Goal: Find specific page/section: Find specific page/section

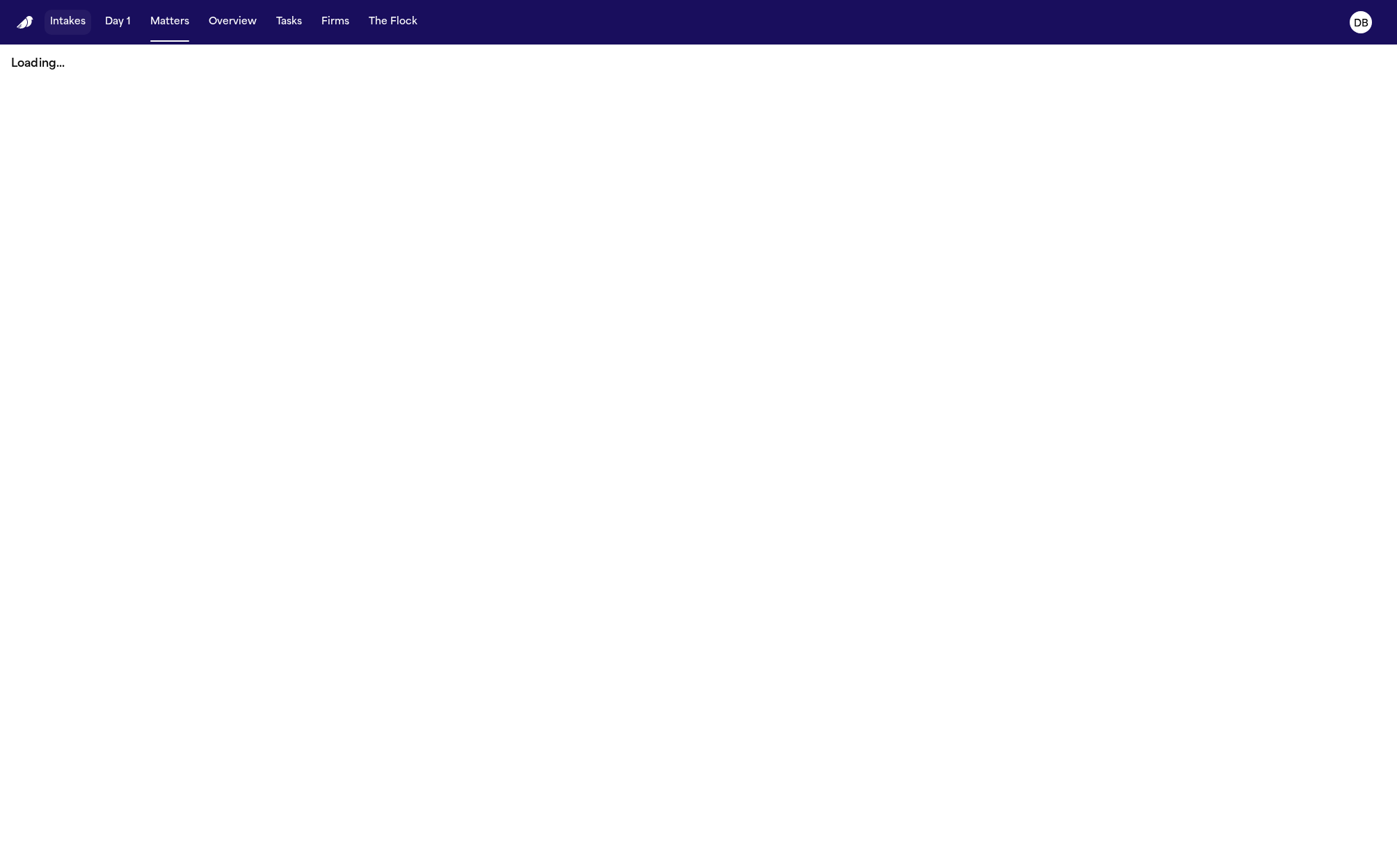
click at [59, 27] on button "Intakes" at bounding box center [68, 23] width 46 height 25
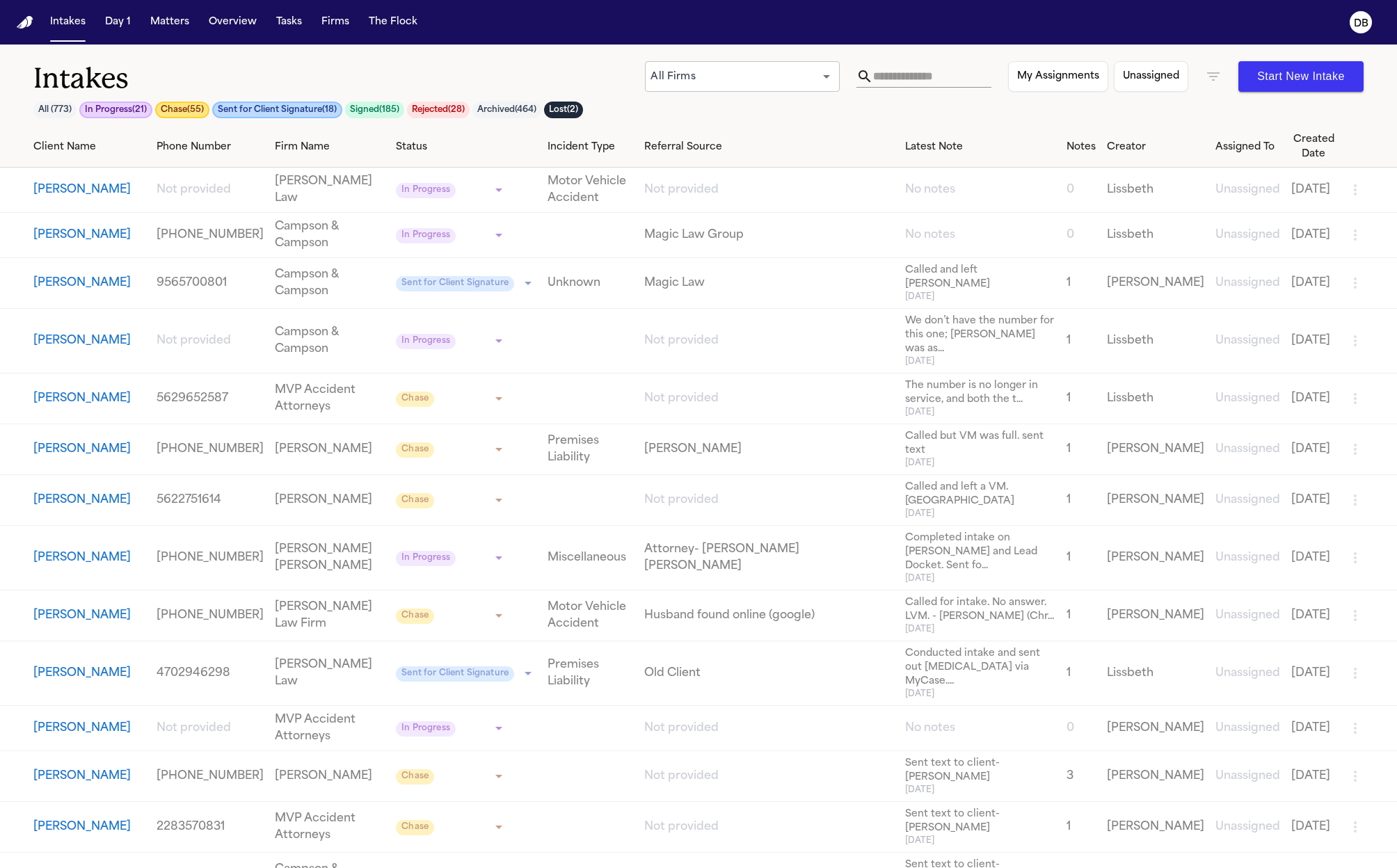
click at [875, 77] on input "text" at bounding box center [932, 77] width 118 height 23
paste input "**********"
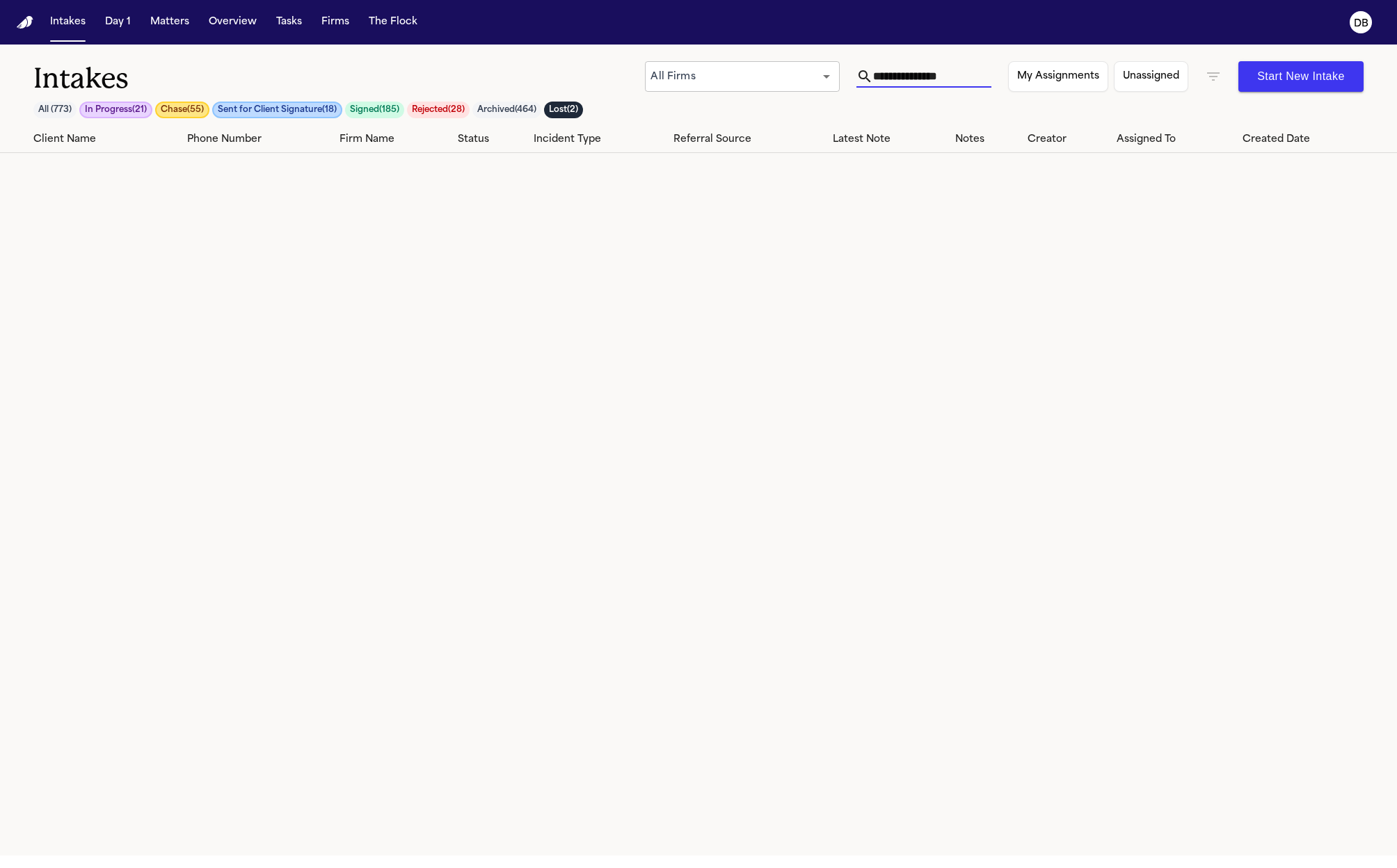
type input "**********"
click at [1213, 83] on icon "button" at bounding box center [1213, 77] width 17 height 17
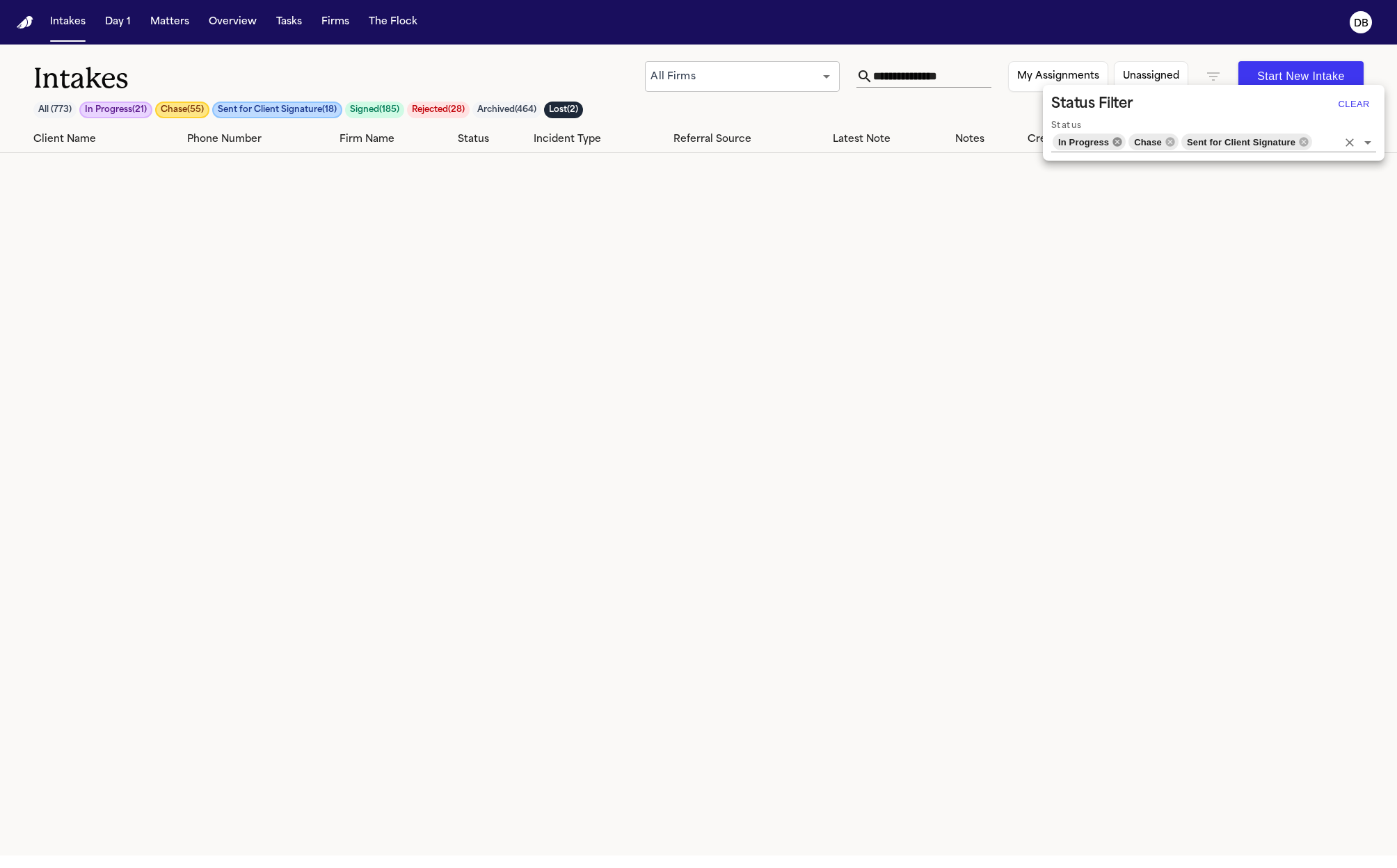
click at [1118, 143] on icon at bounding box center [1117, 142] width 11 height 11
click at [1135, 141] on icon at bounding box center [1131, 141] width 9 height 9
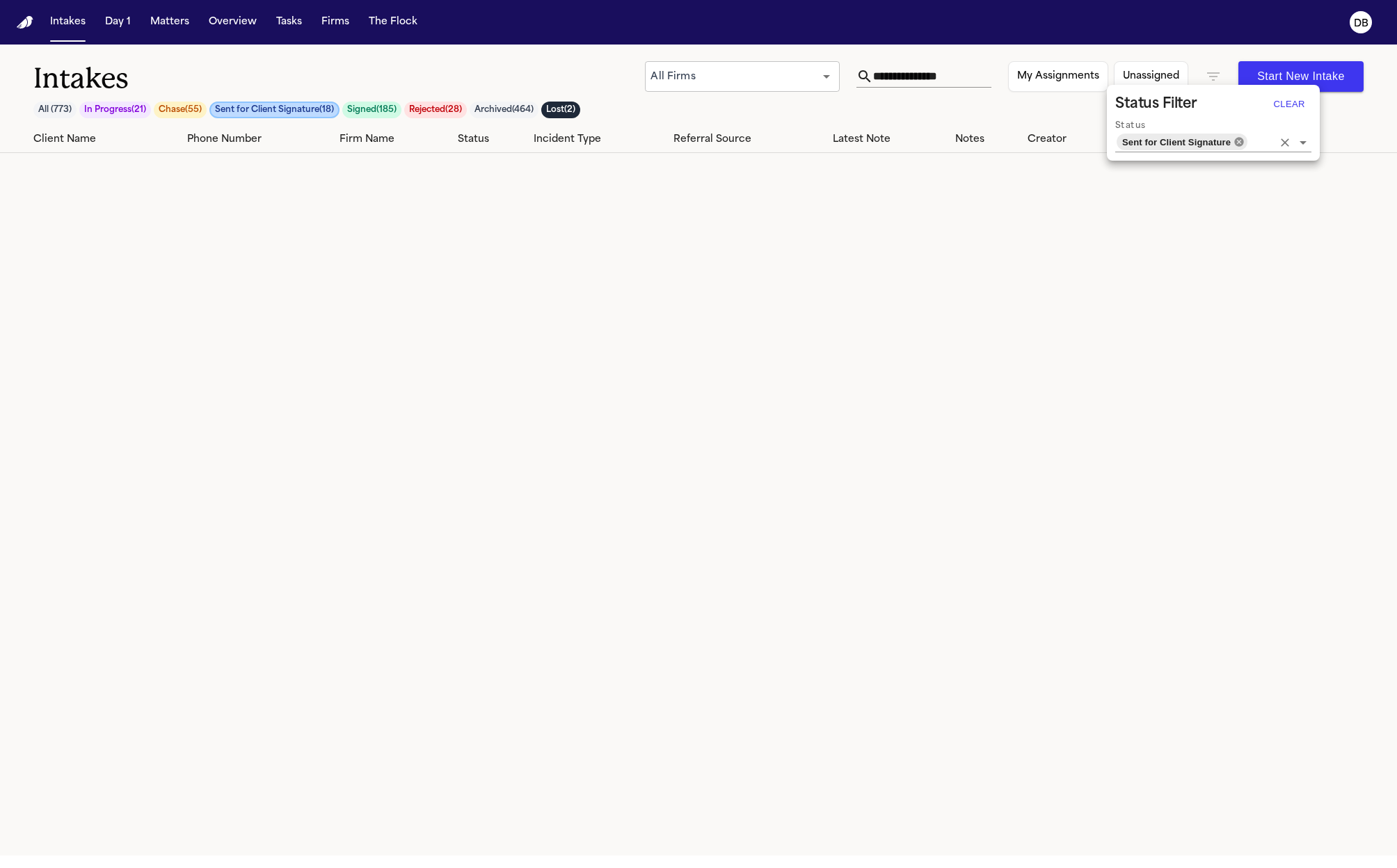
click at [1239, 142] on icon at bounding box center [1239, 142] width 11 height 11
click at [996, 117] on div at bounding box center [698, 434] width 1397 height 868
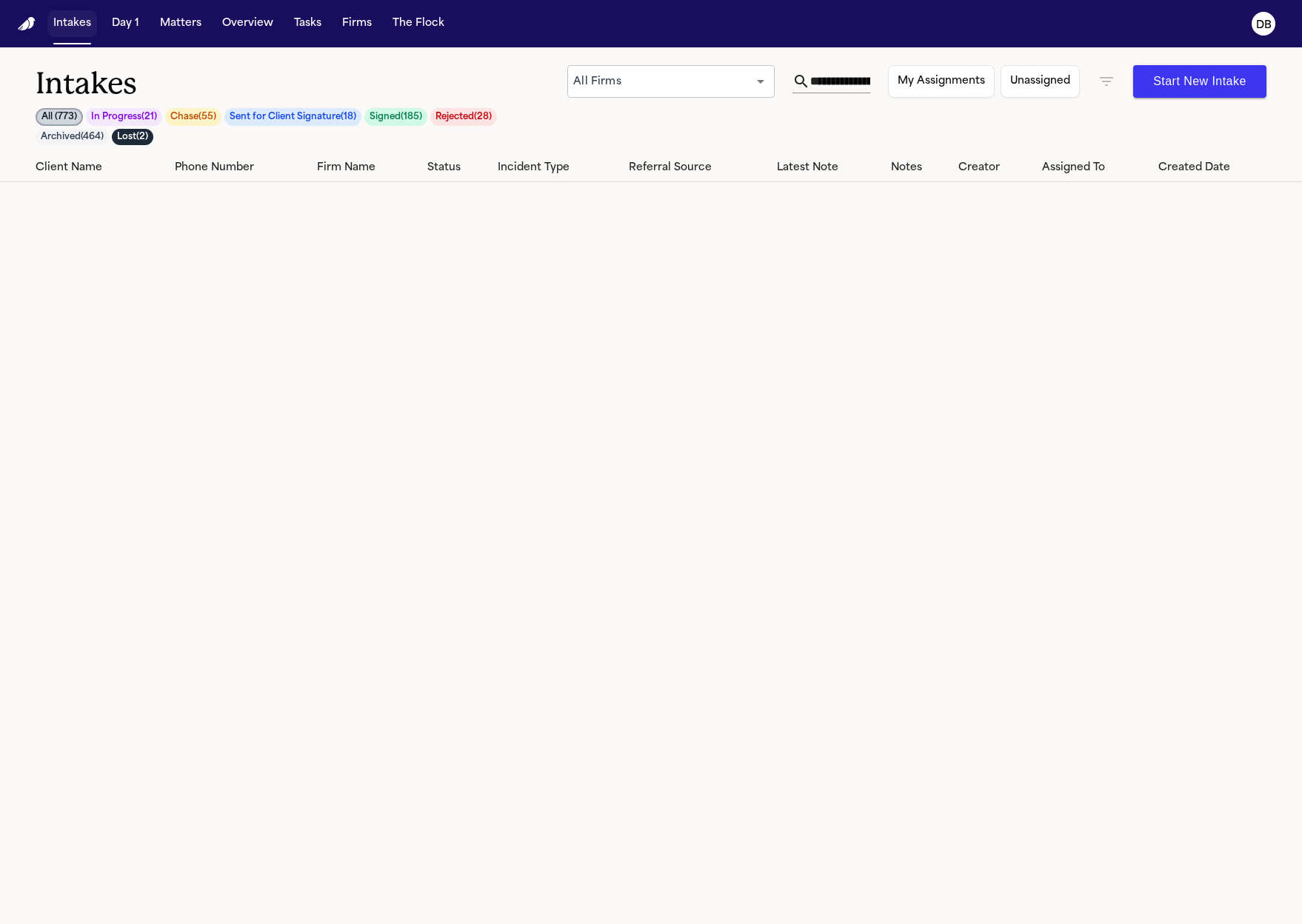
click at [61, 26] on button "Intakes" at bounding box center [72, 24] width 49 height 27
click at [799, 77] on icon at bounding box center [800, 81] width 13 height 13
drag, startPoint x: 805, startPoint y: 71, endPoint x: 928, endPoint y: 84, distance: 123.7
click at [928, 84] on div "**********" at bounding box center [917, 82] width 699 height 33
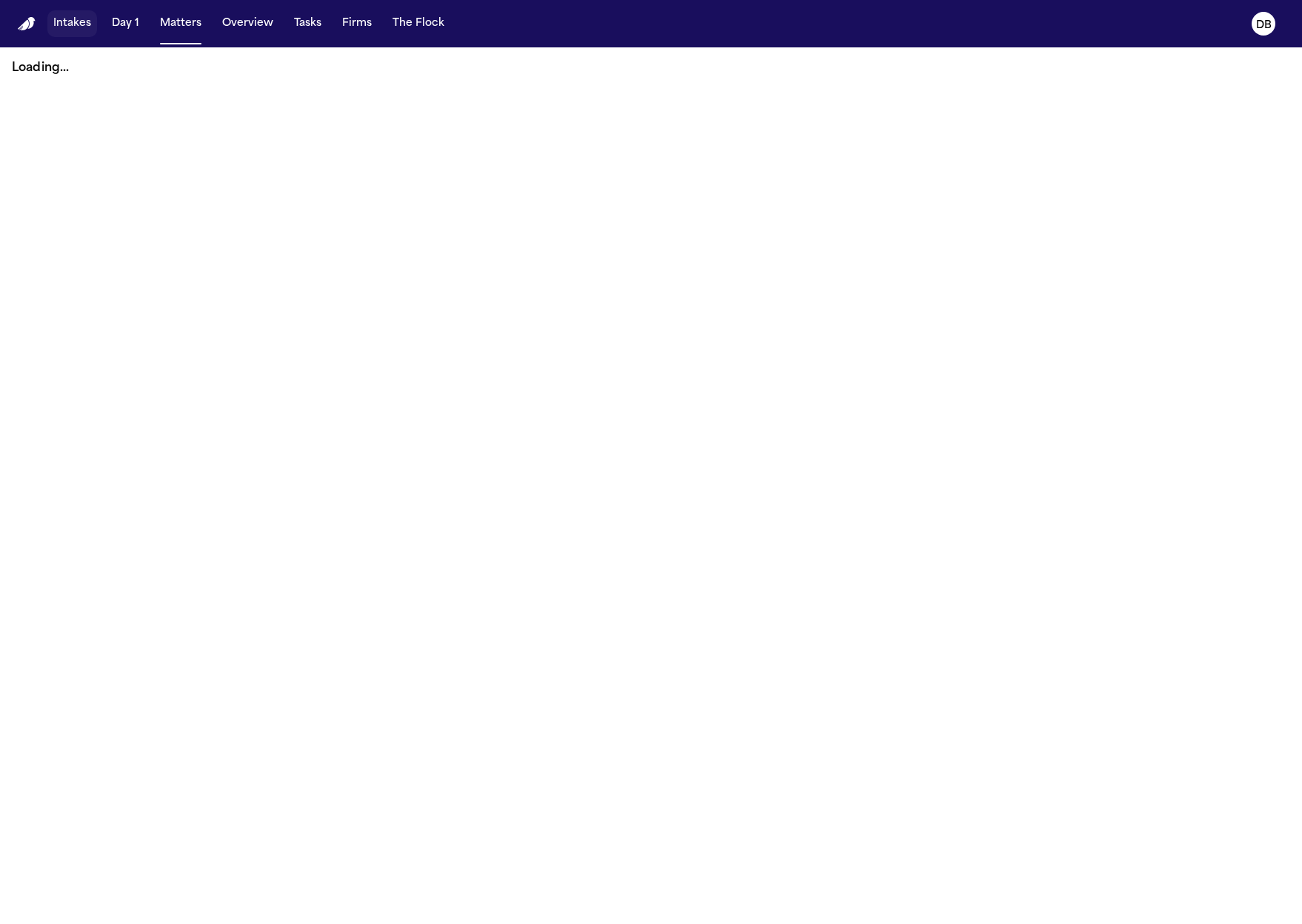
click at [82, 34] on button "Intakes" at bounding box center [72, 24] width 49 height 27
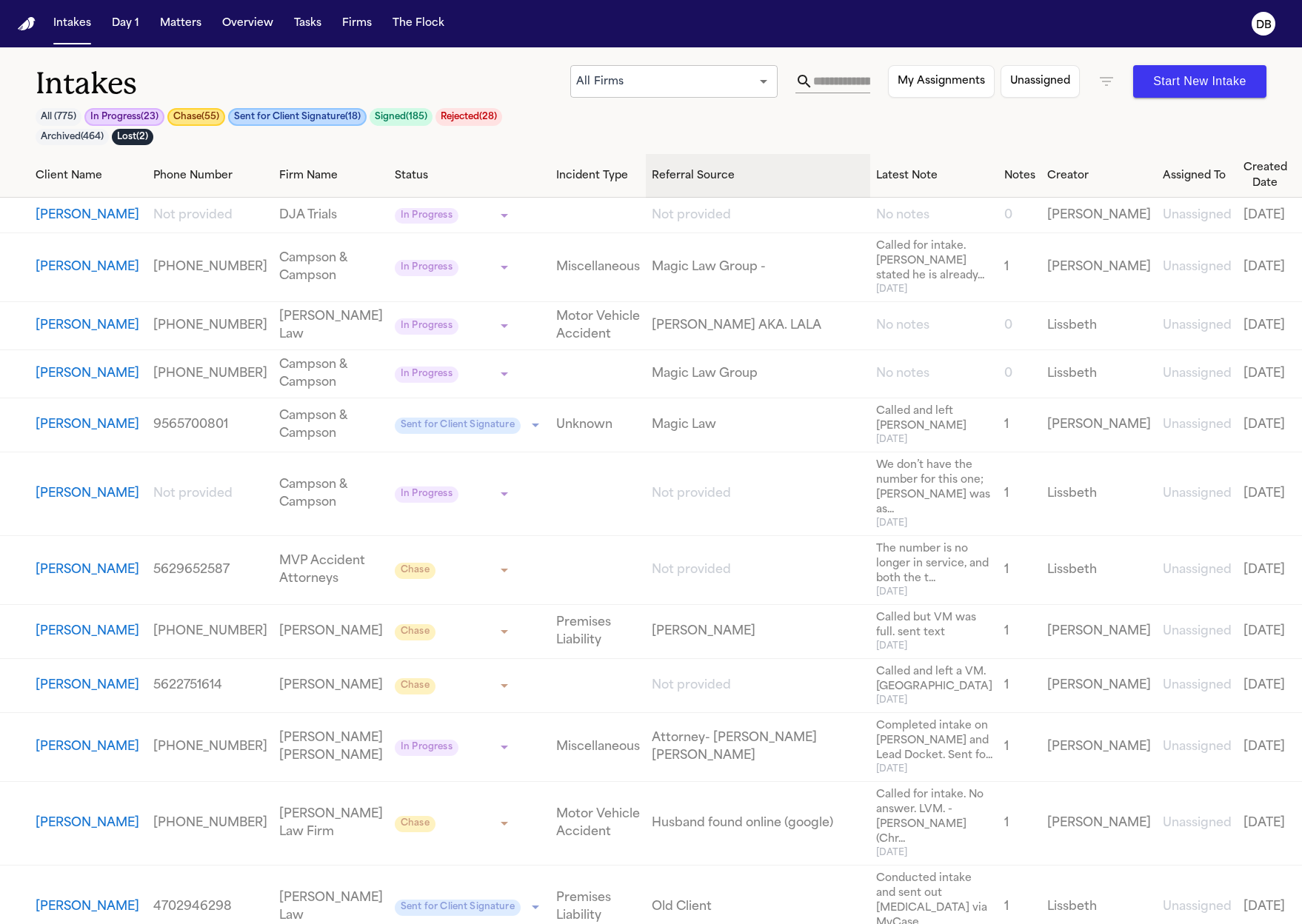
click at [216, 118] on button "Chase ( 55 )" at bounding box center [196, 117] width 58 height 18
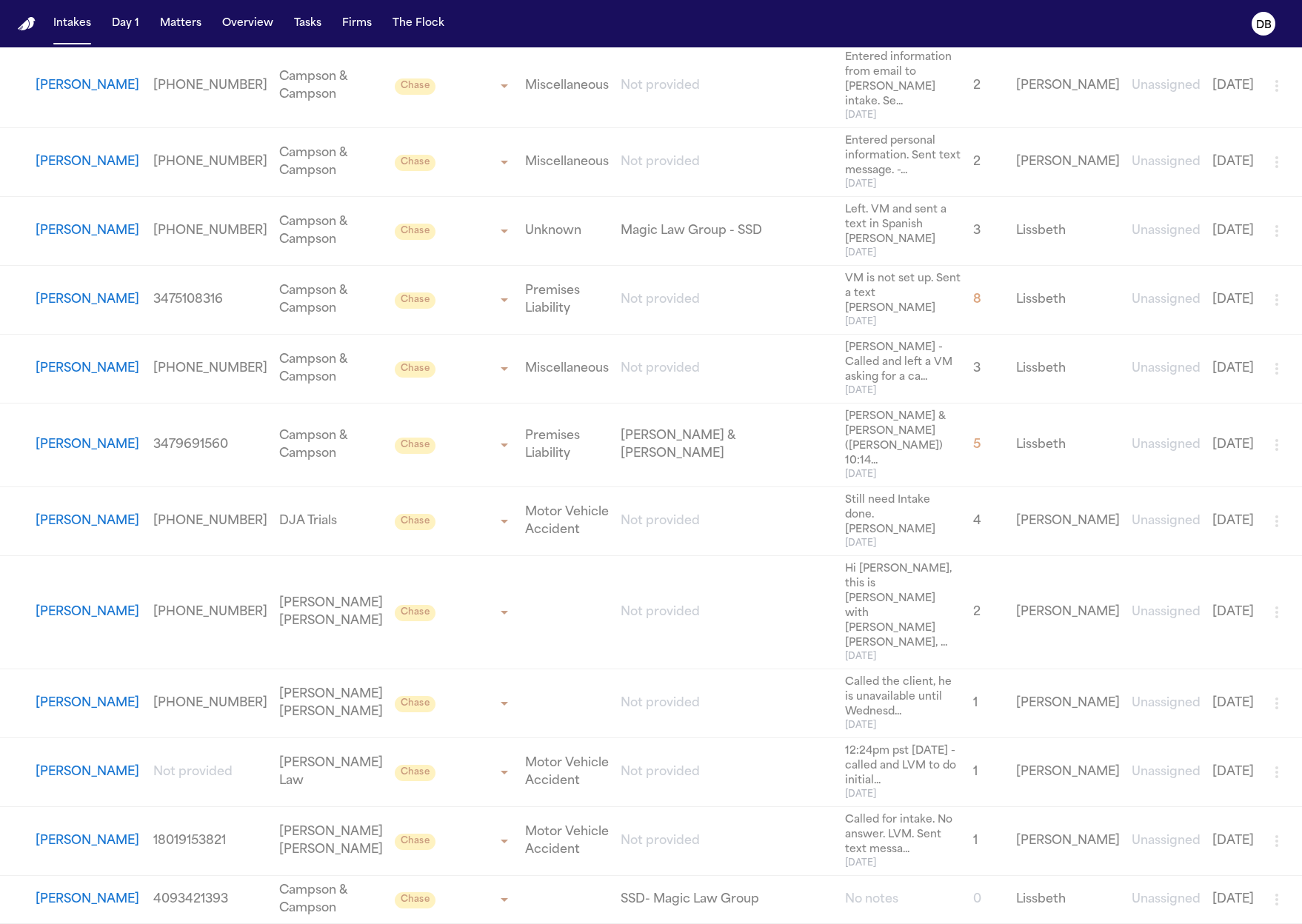
scroll to position [1722, 0]
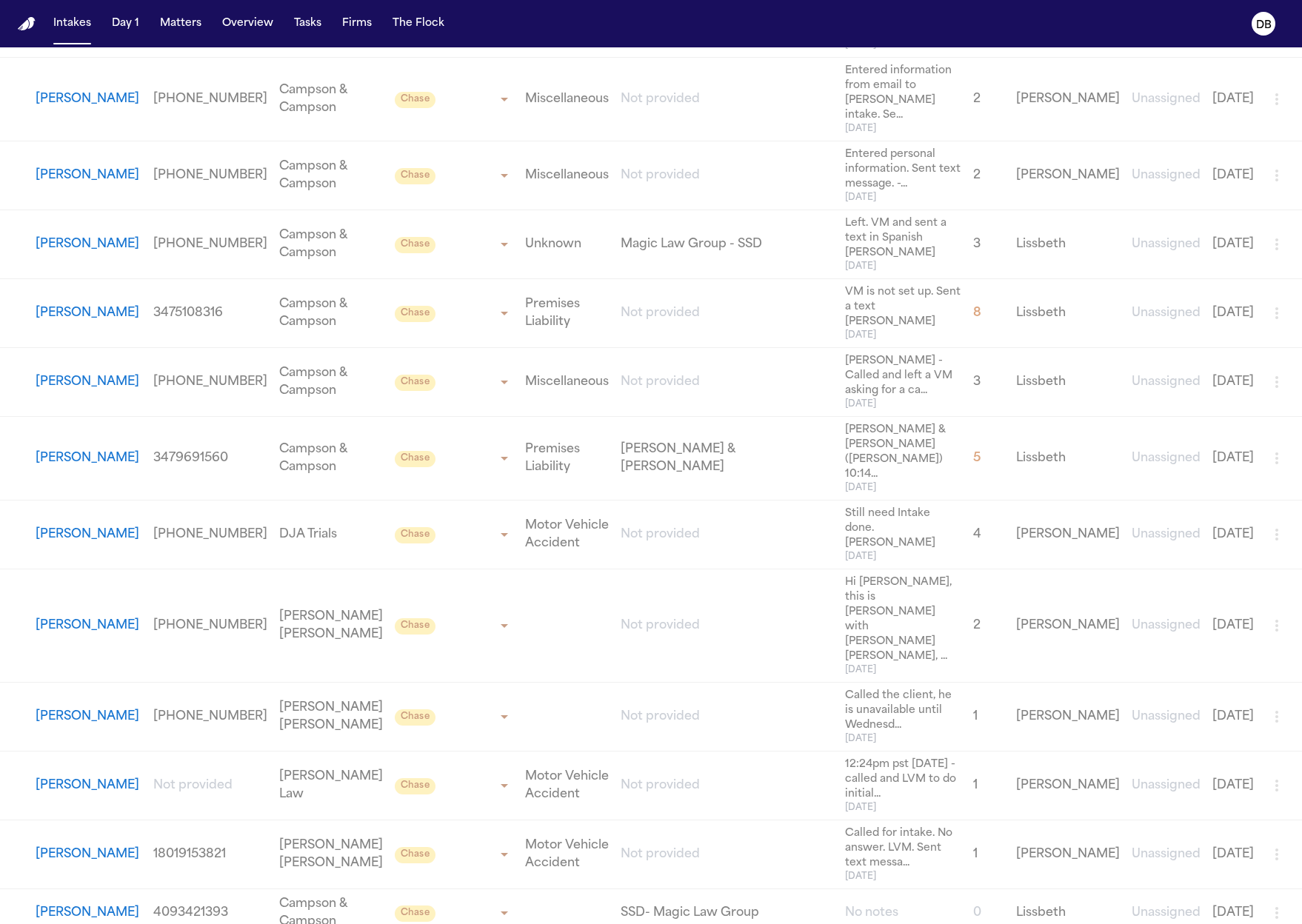
drag, startPoint x: 168, startPoint y: 565, endPoint x: 134, endPoint y: 626, distance: 69.8
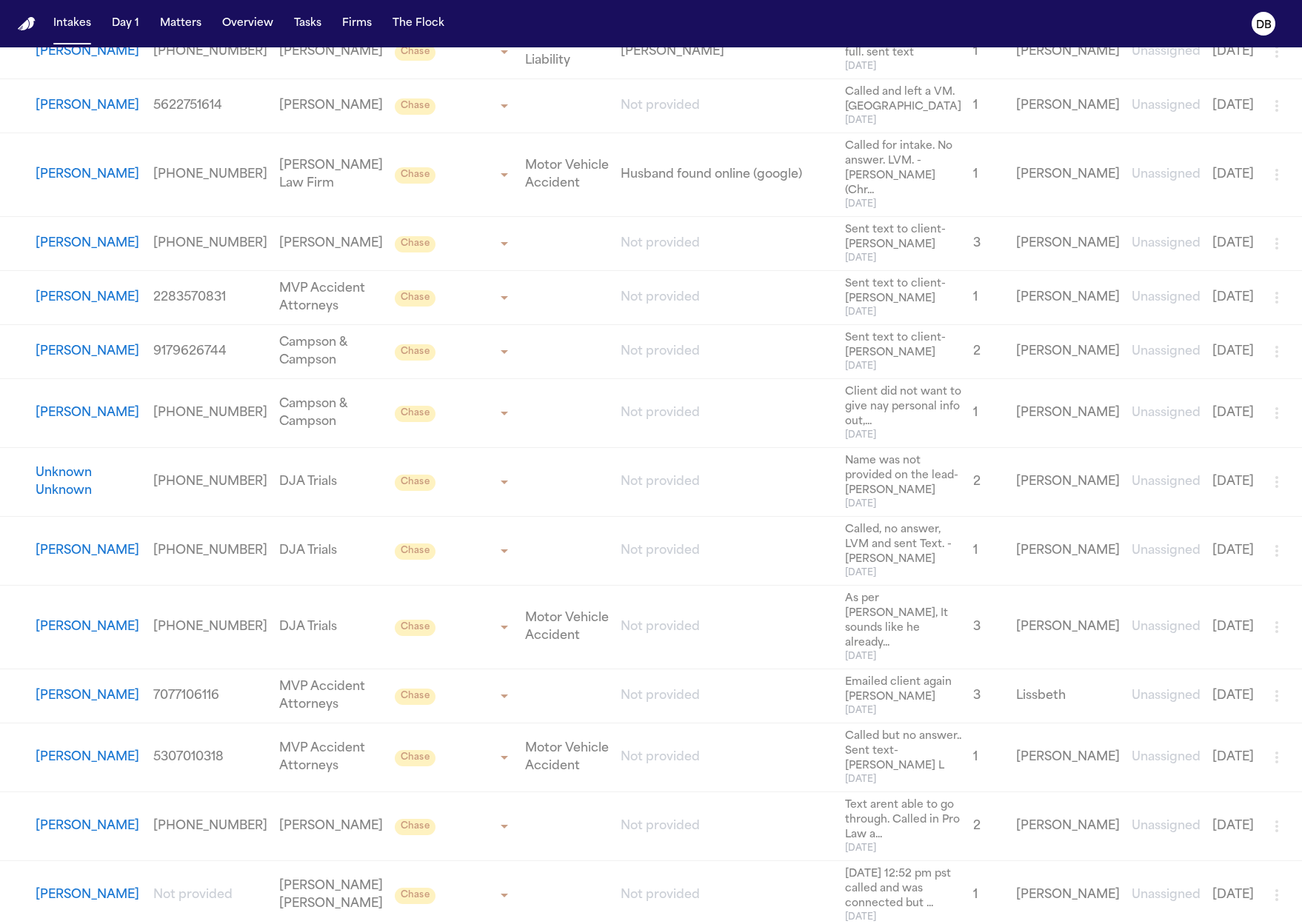
scroll to position [0, 0]
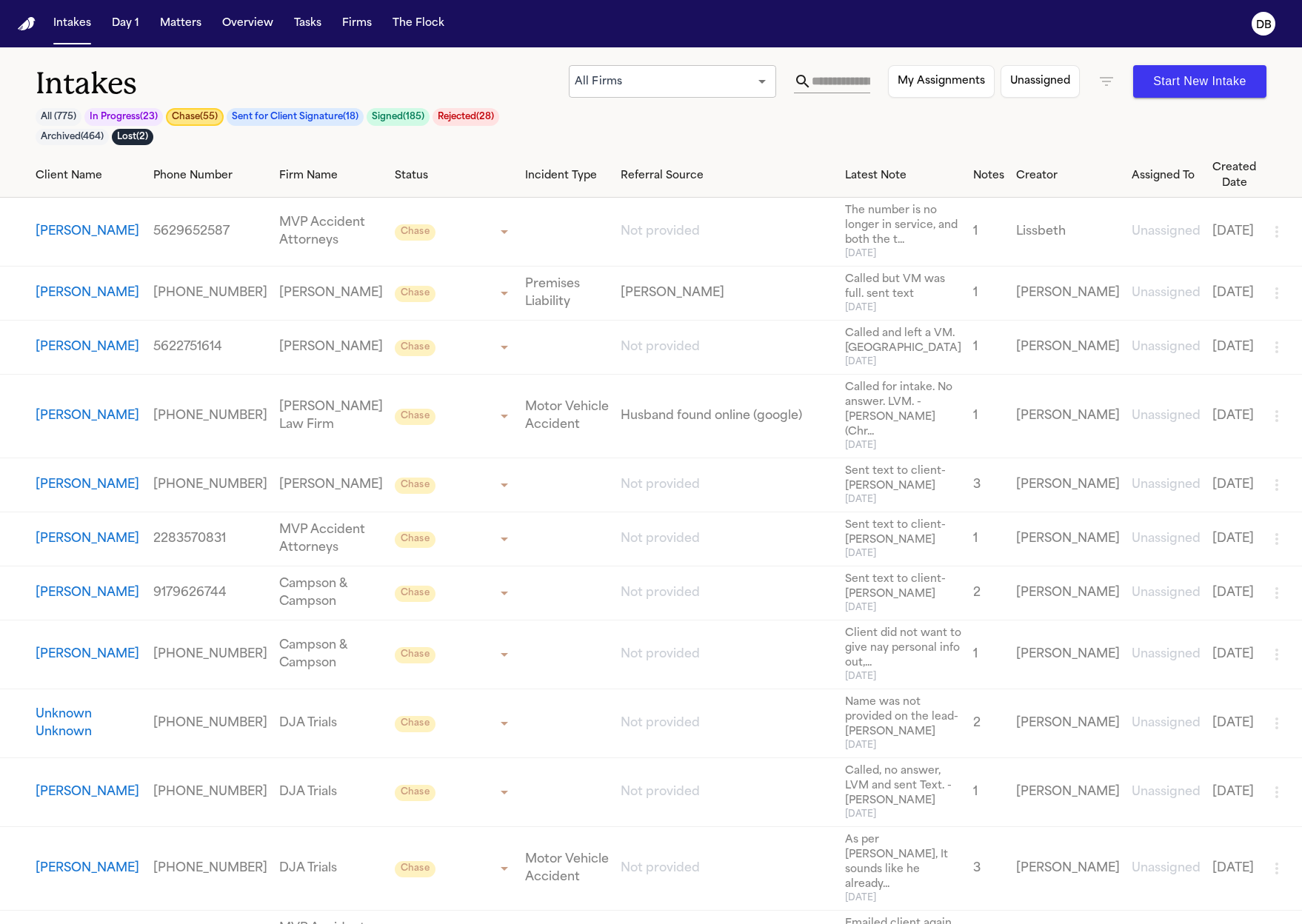
click at [255, 94] on h1 "Intakes" at bounding box center [302, 83] width 533 height 37
click at [166, 70] on h1 "Intakes" at bounding box center [302, 83] width 533 height 37
click at [72, 34] on button "Intakes" at bounding box center [72, 24] width 49 height 27
click at [177, 30] on button "Matters" at bounding box center [180, 24] width 53 height 27
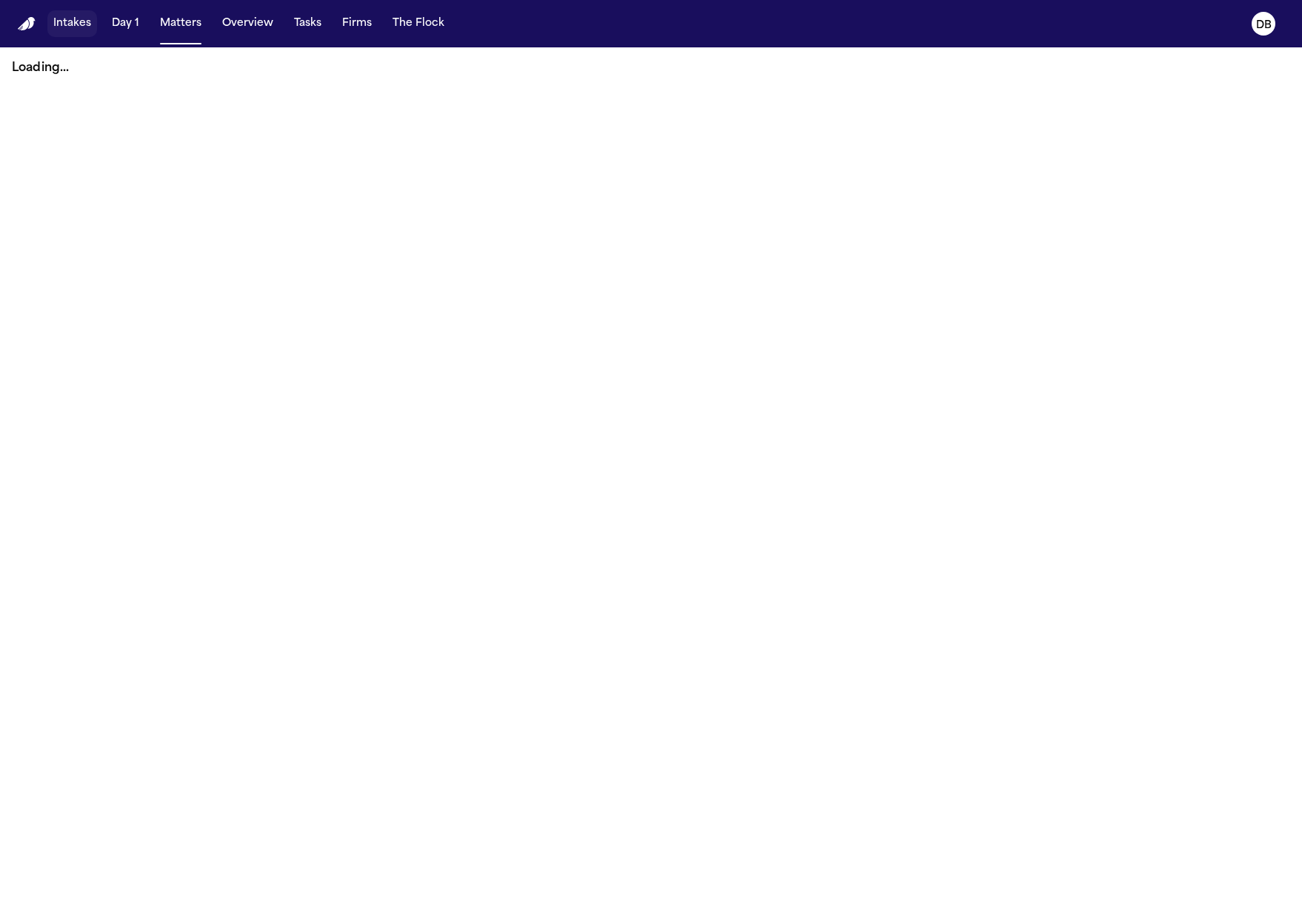
click at [91, 25] on button "Intakes" at bounding box center [72, 24] width 49 height 27
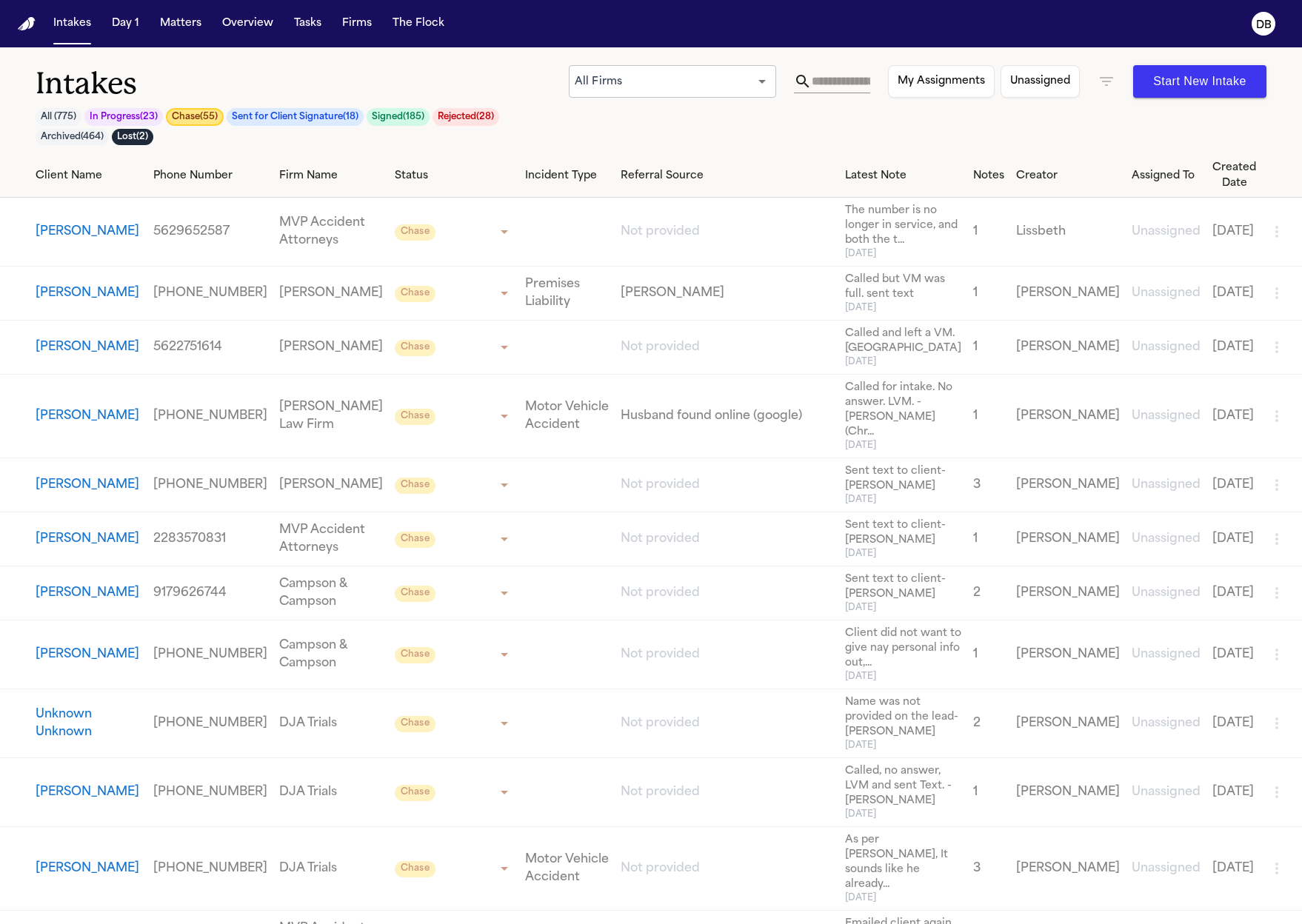
drag, startPoint x: 813, startPoint y: 80, endPoint x: 798, endPoint y: 47, distance: 36.2
click at [813, 80] on input "text" at bounding box center [841, 82] width 58 height 24
